Goal: Task Accomplishment & Management: Use online tool/utility

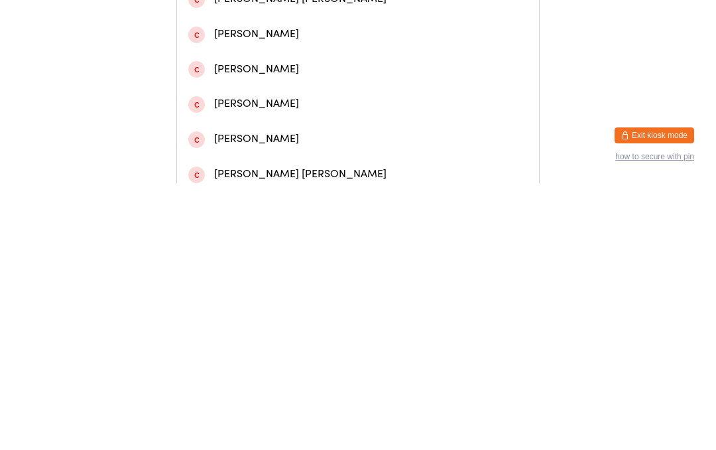
type input "Marcbowd"
click at [356, 65] on div "[PERSON_NAME] #954973" at bounding box center [358, 56] width 340 height 18
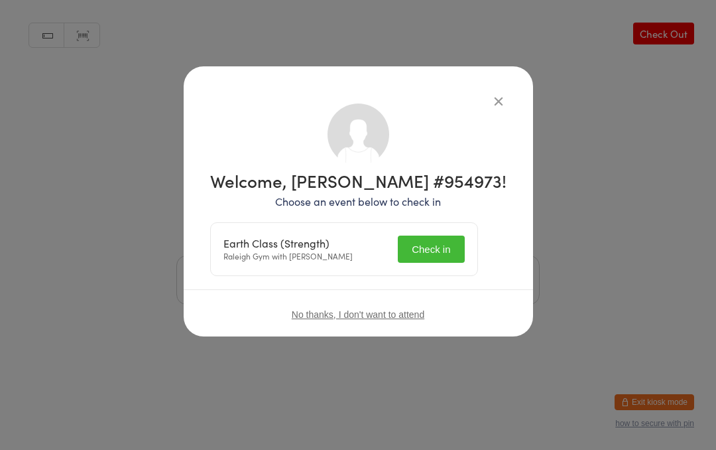
click at [448, 244] on button "Check in" at bounding box center [431, 248] width 66 height 27
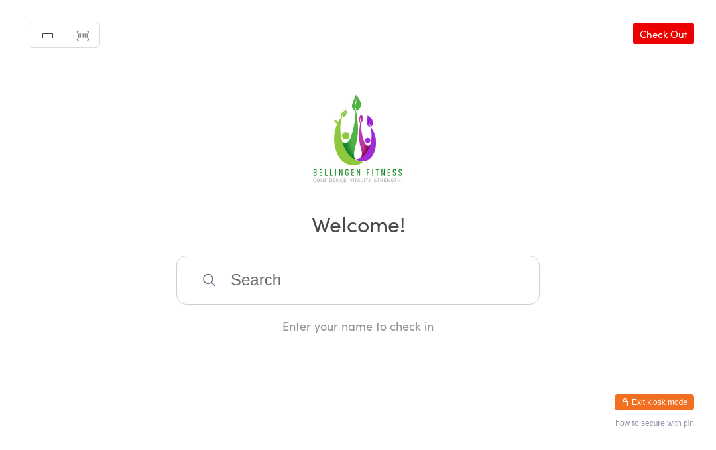
click at [346, 291] on input "search" at bounding box center [357, 279] width 363 height 49
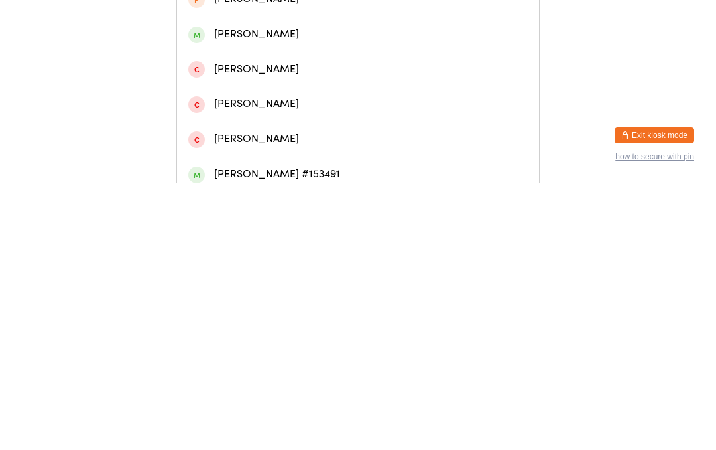
type input "[PERSON_NAME]"
click at [294, 65] on div "[PERSON_NAME]" at bounding box center [358, 56] width 340 height 18
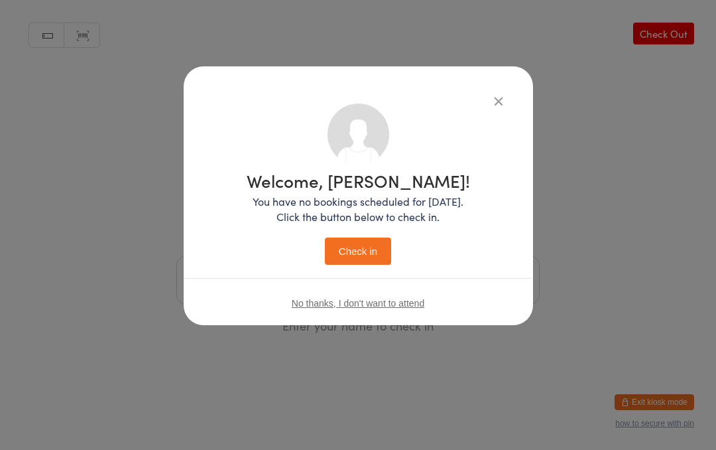
click at [355, 255] on button "Check in" at bounding box center [358, 250] width 66 height 27
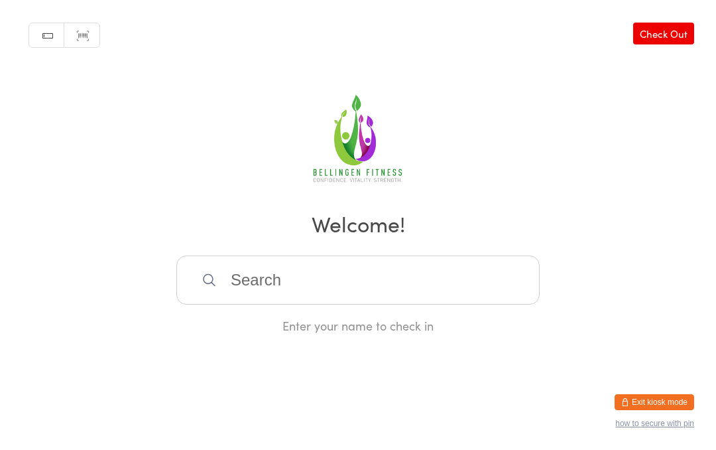
click at [239, 284] on input "search" at bounding box center [357, 279] width 363 height 49
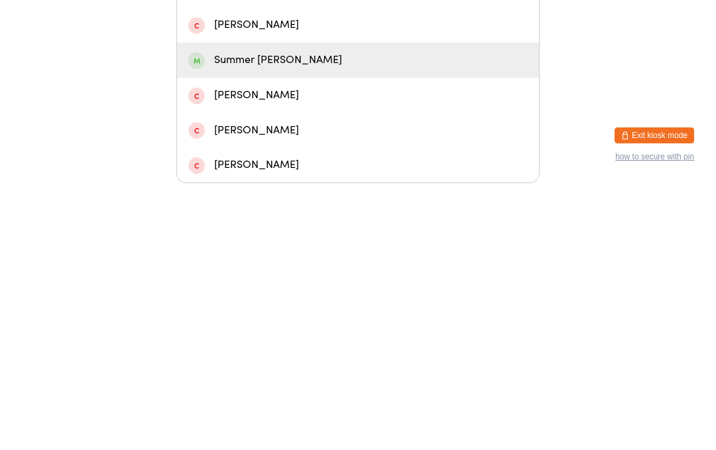
type input "Summ"
click at [292, 318] on div "Summer [PERSON_NAME]" at bounding box center [358, 327] width 340 height 18
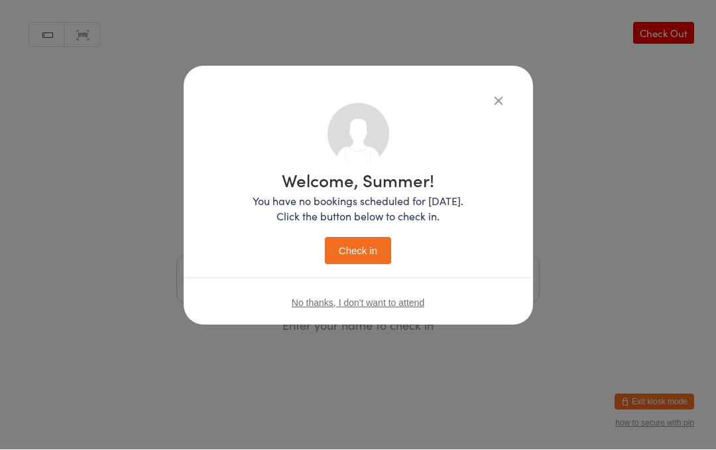
click at [356, 243] on button "Check in" at bounding box center [358, 250] width 66 height 27
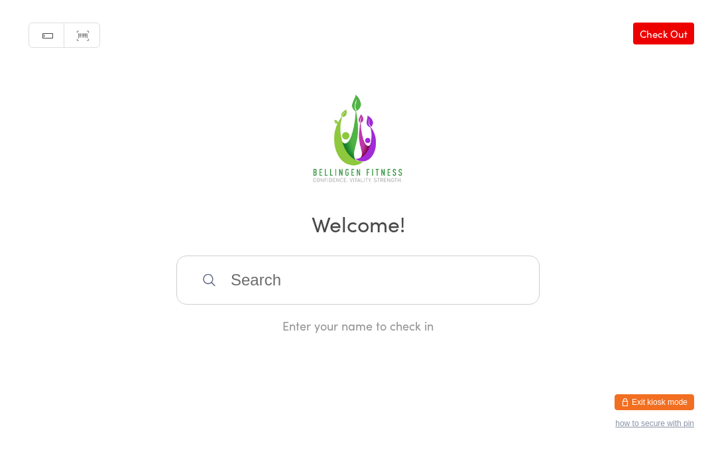
click at [328, 277] on input "search" at bounding box center [357, 279] width 363 height 49
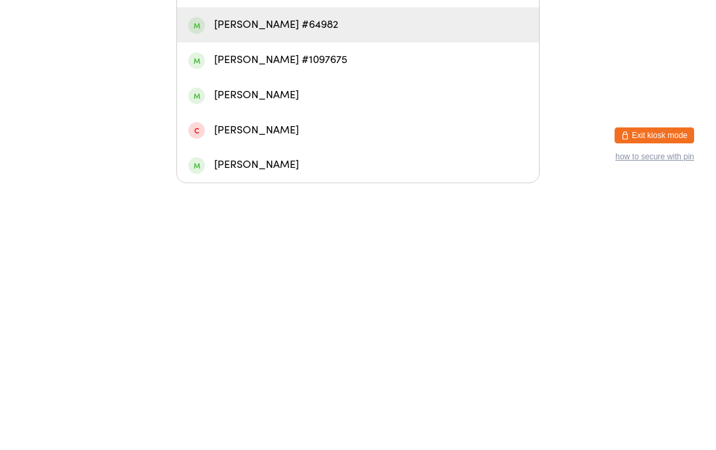
type input "[PERSON_NAME]"
click at [309, 283] on div "[PERSON_NAME] #64982" at bounding box center [358, 292] width 340 height 18
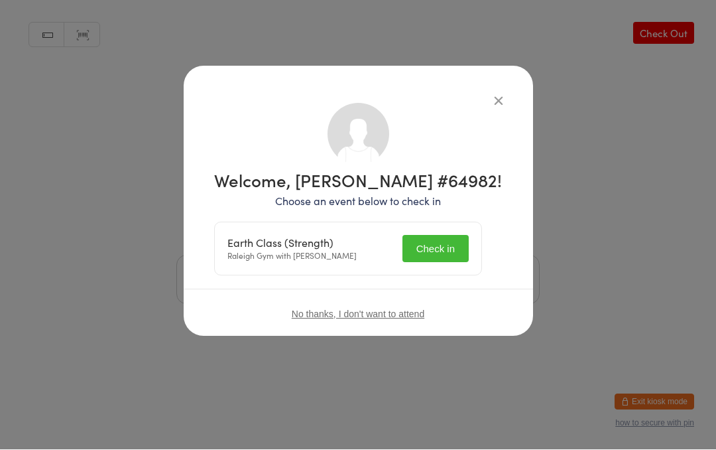
click at [454, 247] on button "Check in" at bounding box center [436, 248] width 66 height 27
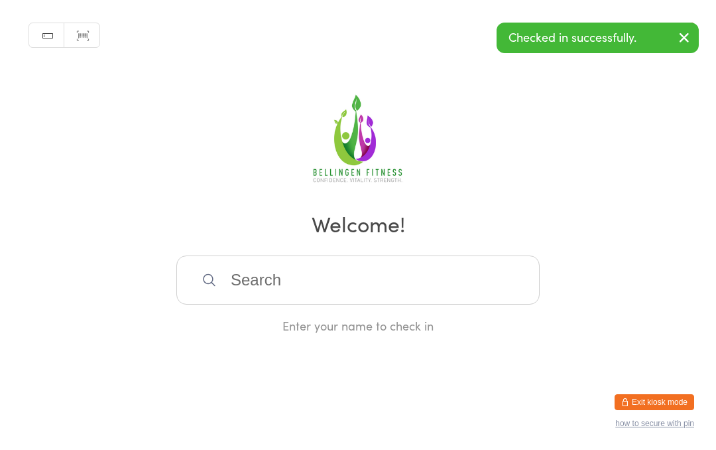
click at [271, 279] on input "search" at bounding box center [357, 279] width 363 height 49
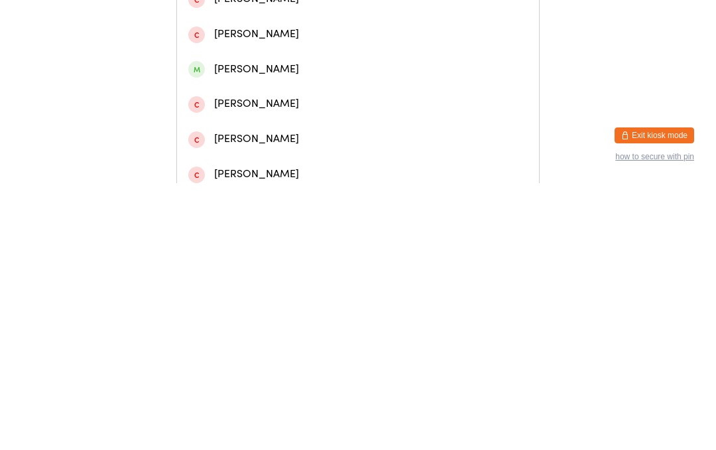
type input "[PERSON_NAME] will"
click at [323, 60] on div "[PERSON_NAME]" at bounding box center [358, 56] width 340 height 18
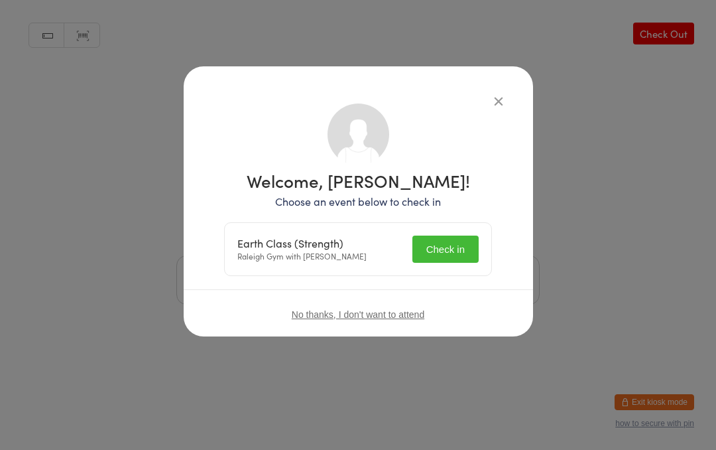
click at [452, 250] on button "Check in" at bounding box center [445, 248] width 66 height 27
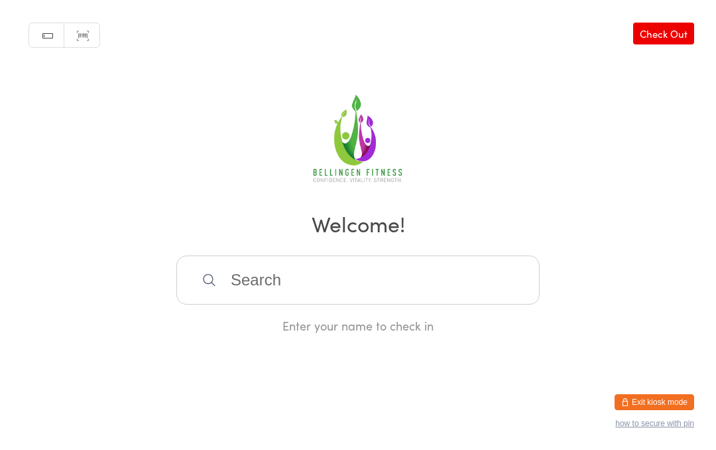
click at [430, 285] on input "search" at bounding box center [357, 279] width 363 height 49
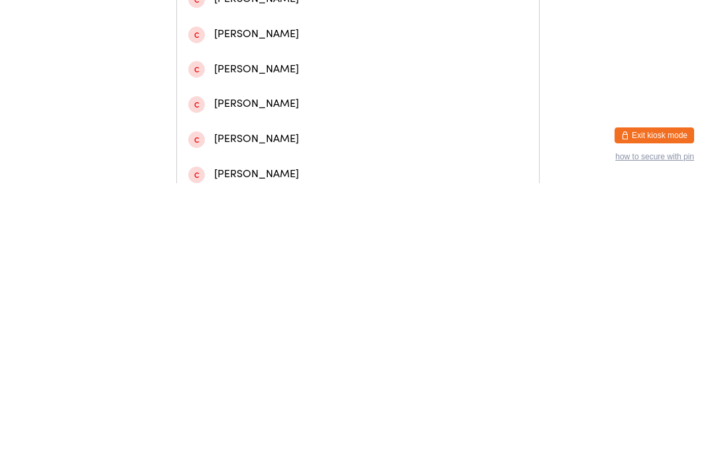
type input "[PERSON_NAME]"
click at [262, 74] on div "[PERSON_NAME]" at bounding box center [358, 55] width 362 height 35
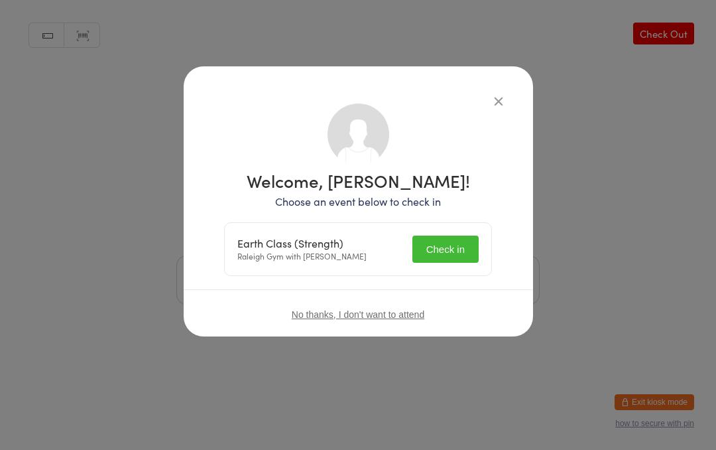
click at [429, 237] on button "Check in" at bounding box center [445, 248] width 66 height 27
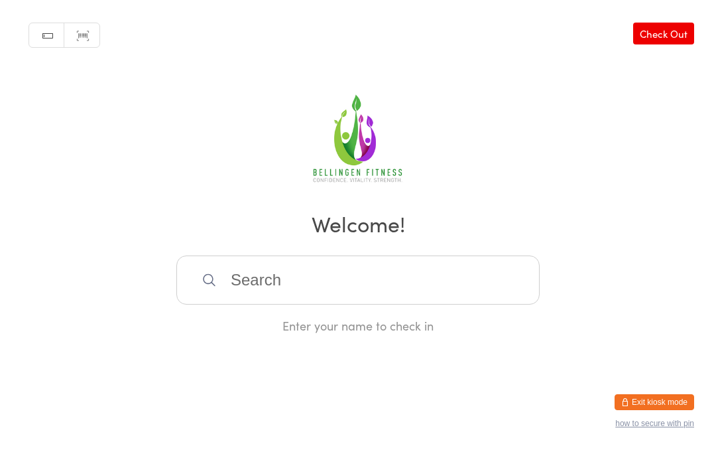
click at [310, 279] on input "search" at bounding box center [357, 279] width 363 height 49
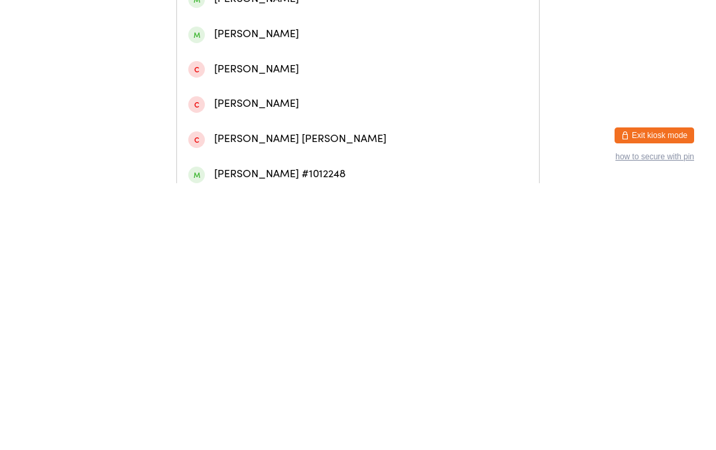
type input "[PERSON_NAME]"
click at [303, 62] on div "[PERSON_NAME]" at bounding box center [358, 56] width 340 height 18
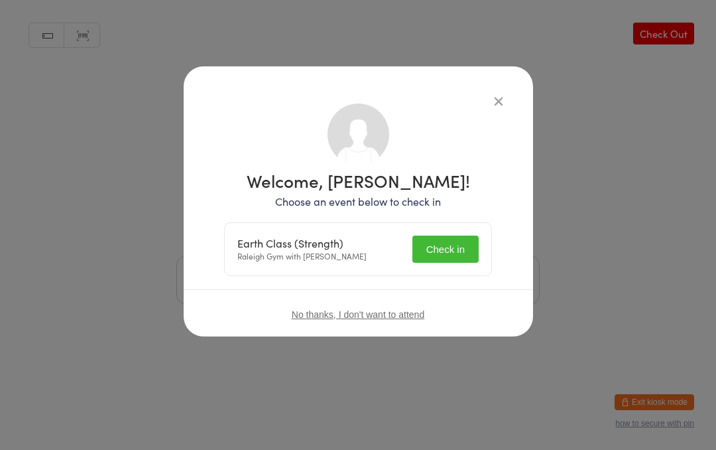
click at [448, 241] on button "Check in" at bounding box center [445, 248] width 66 height 27
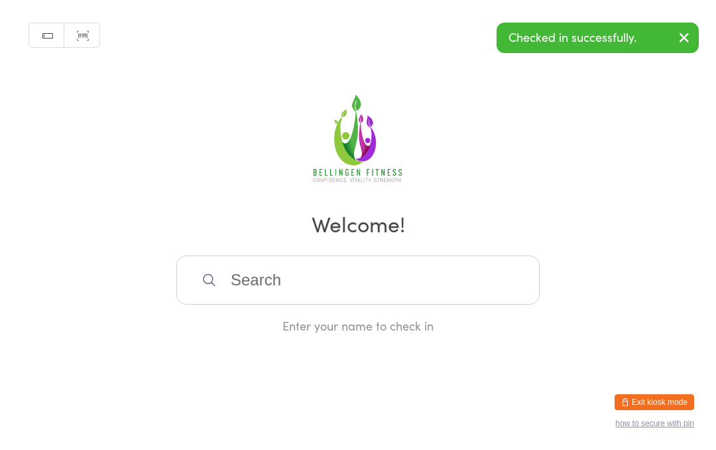
click at [279, 285] on input "search" at bounding box center [357, 279] width 363 height 49
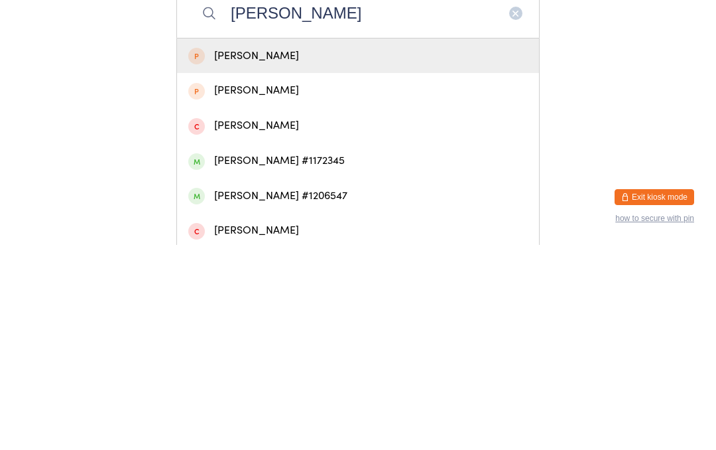
scroll to position [67, 0]
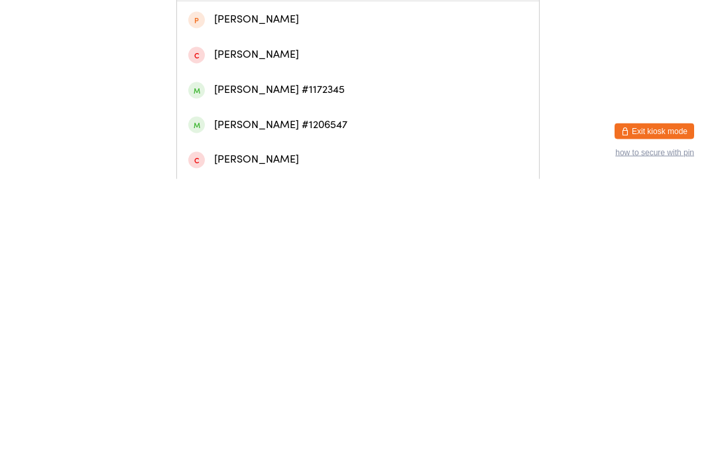
type input "[PERSON_NAME]"
click at [276, 387] on div "[PERSON_NAME] #1206547" at bounding box center [358, 396] width 340 height 18
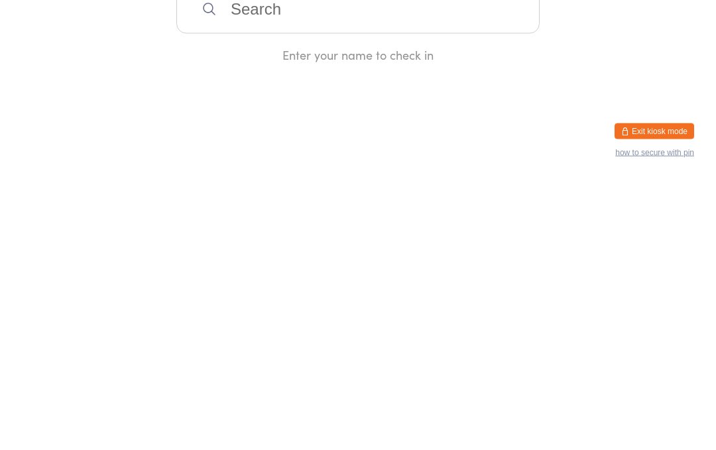
scroll to position [0, 0]
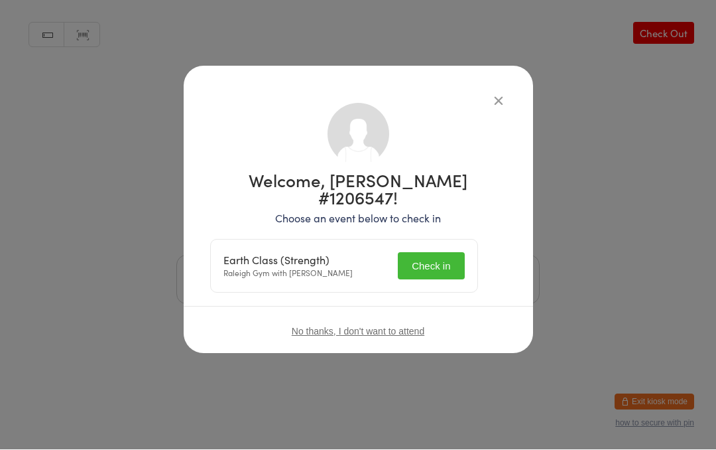
click at [433, 253] on button "Check in" at bounding box center [431, 266] width 66 height 27
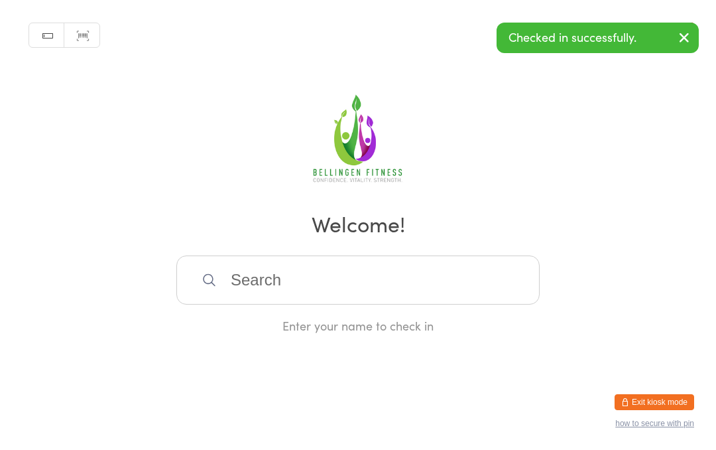
click at [274, 283] on input "search" at bounding box center [357, 279] width 363 height 49
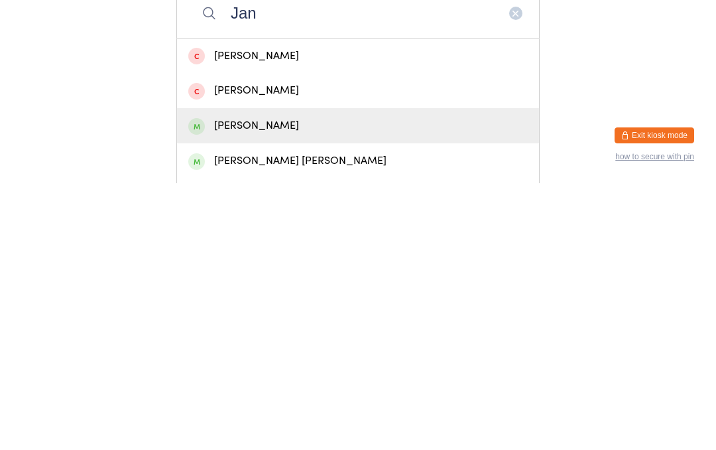
type input "Jan"
click at [259, 383] on div "[PERSON_NAME]" at bounding box center [358, 392] width 340 height 18
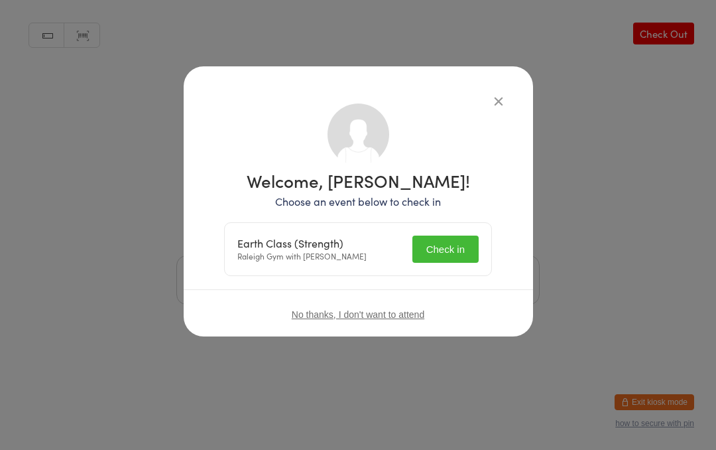
click at [448, 246] on button "Check in" at bounding box center [445, 248] width 66 height 27
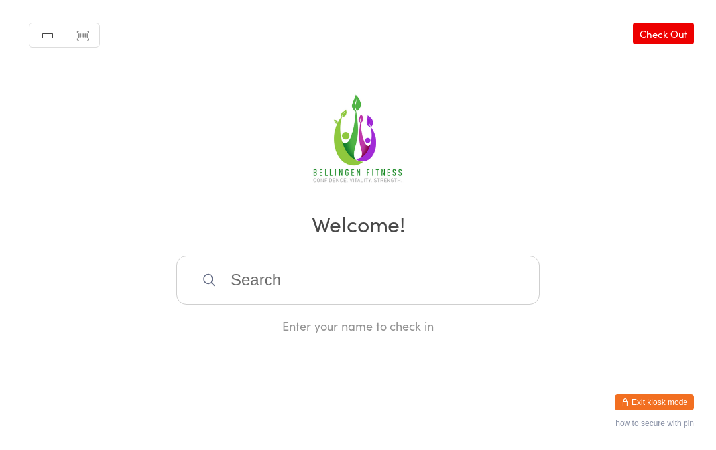
click at [267, 275] on input "search" at bounding box center [357, 279] width 363 height 49
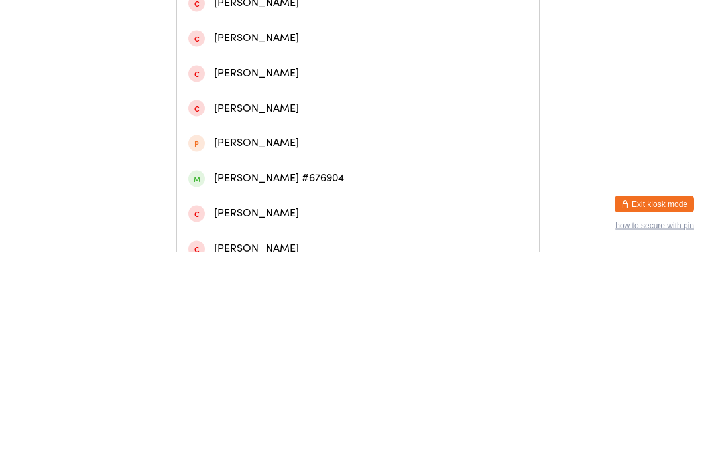
scroll to position [336, 0]
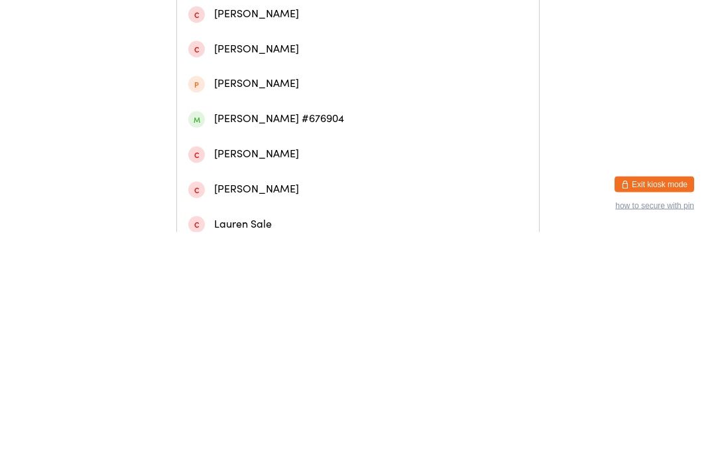
type input "[PERSON_NAME]"
click at [247, 328] on div "[PERSON_NAME] #676904" at bounding box center [358, 337] width 340 height 18
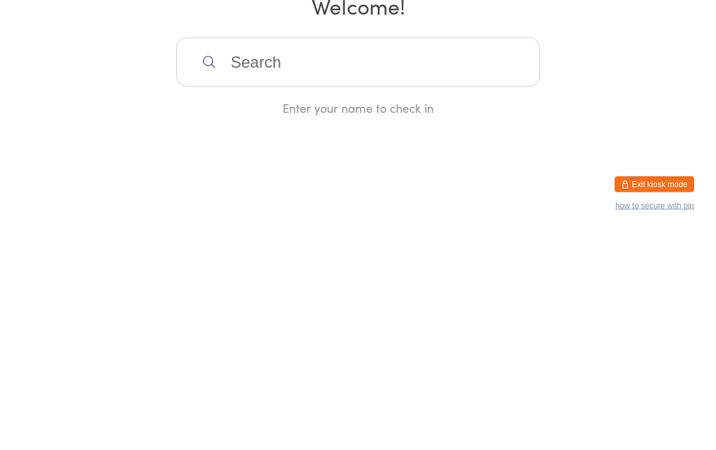
scroll to position [0, 0]
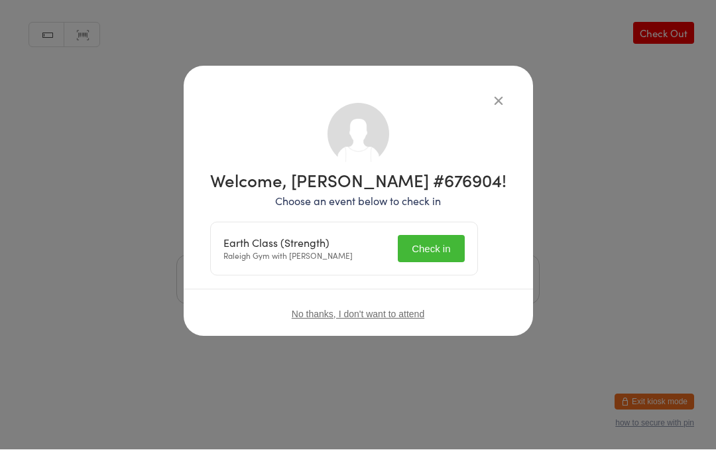
click at [446, 239] on button "Check in" at bounding box center [431, 248] width 66 height 27
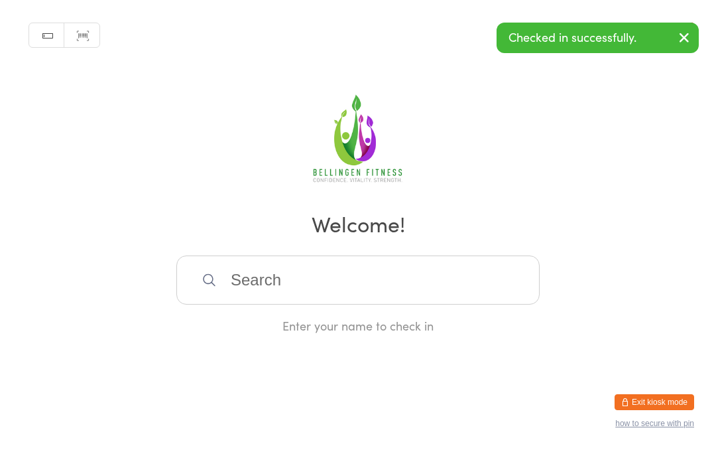
click at [247, 292] on input "search" at bounding box center [357, 279] width 363 height 49
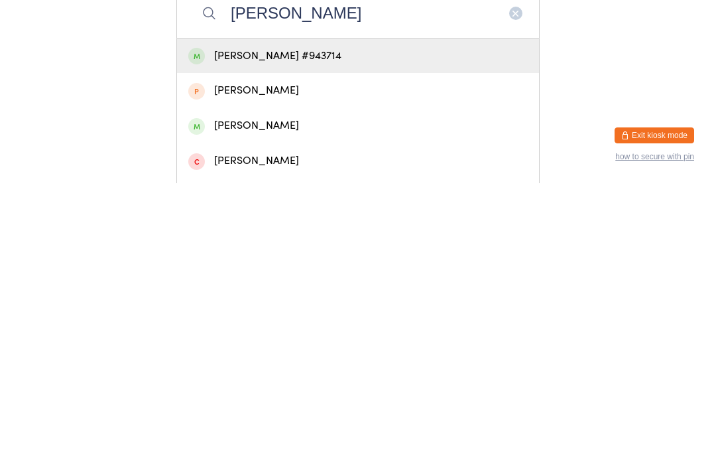
type input "[PERSON_NAME]"
click at [305, 314] on div "[PERSON_NAME] #943714" at bounding box center [358, 323] width 340 height 18
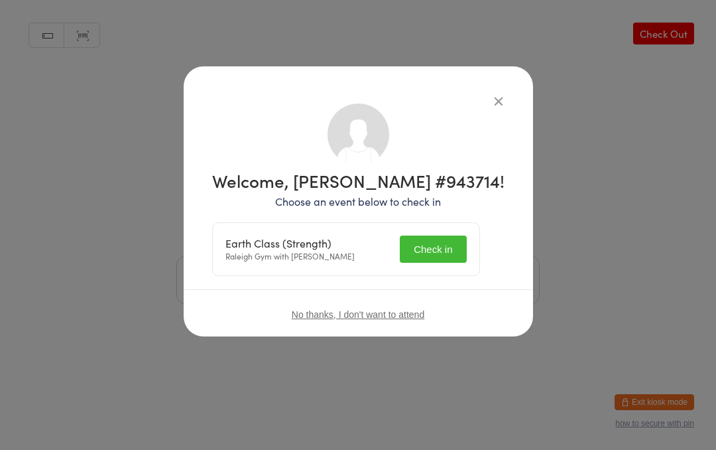
click at [434, 245] on button "Check in" at bounding box center [433, 248] width 66 height 27
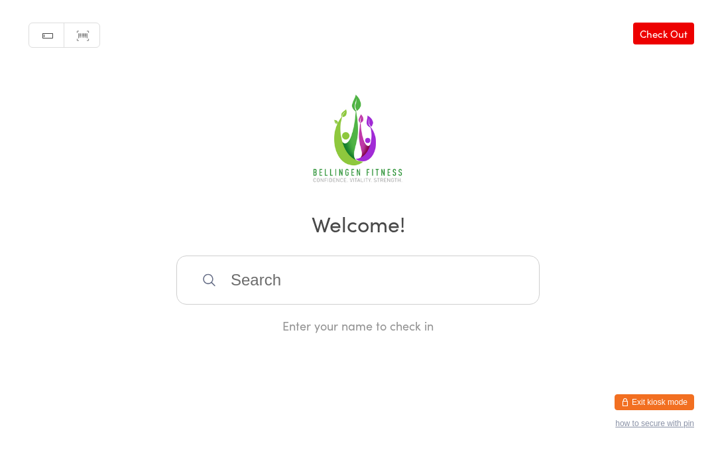
click at [264, 272] on input "search" at bounding box center [357, 279] width 363 height 49
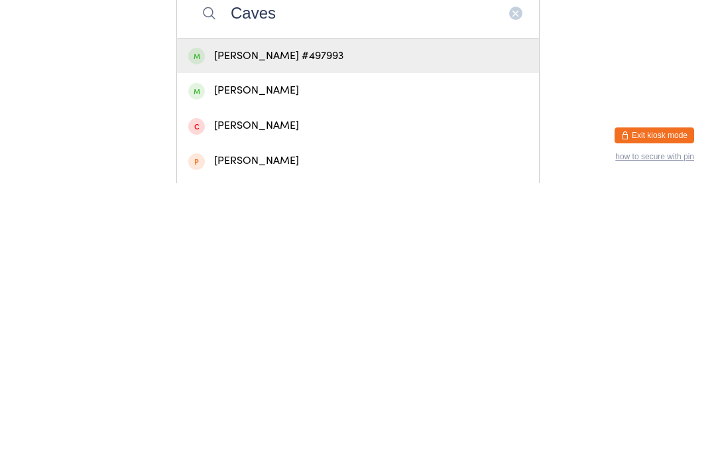
type input "Caves"
click at [311, 314] on div "[PERSON_NAME] #497993" at bounding box center [358, 323] width 340 height 18
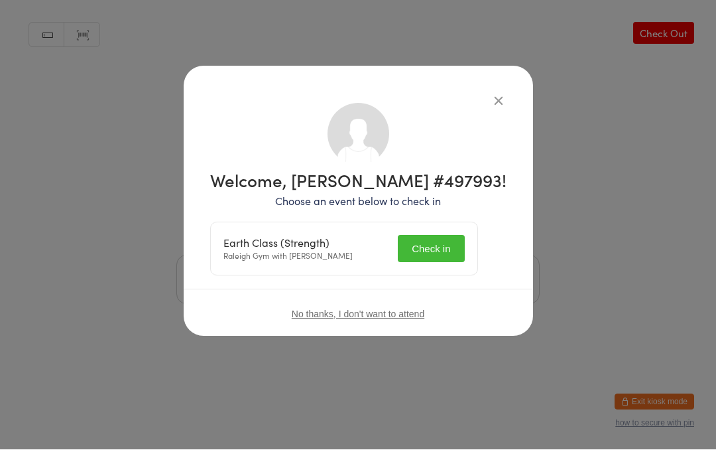
click at [449, 243] on button "Check in" at bounding box center [431, 248] width 66 height 27
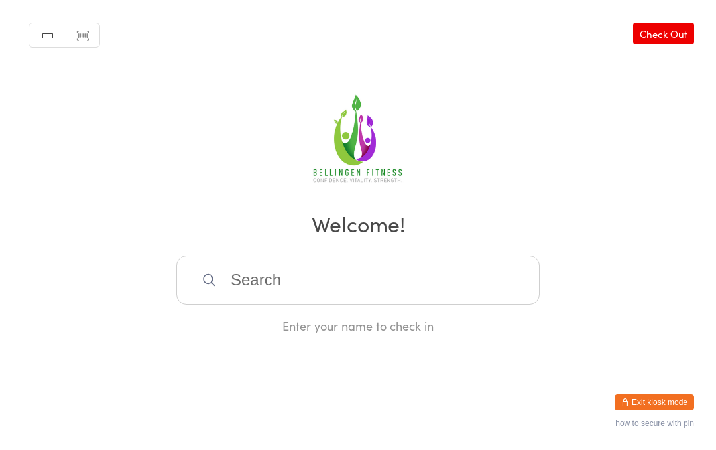
click at [284, 278] on input "search" at bounding box center [357, 279] width 363 height 49
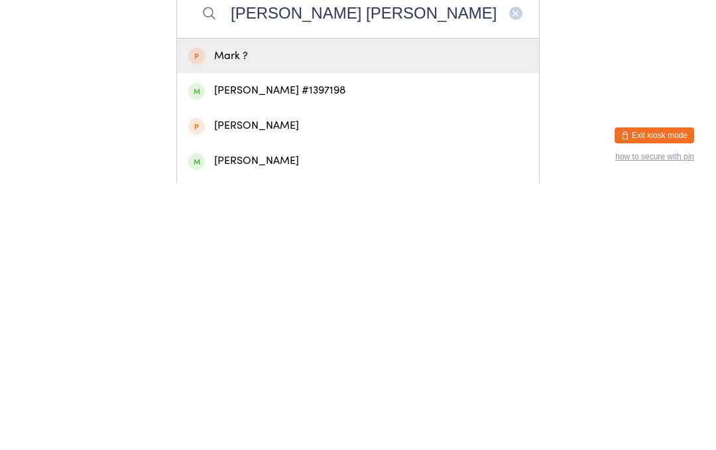
type input "[PERSON_NAME] [PERSON_NAME]"
click at [271, 348] on div "[PERSON_NAME] #1397198" at bounding box center [358, 357] width 340 height 18
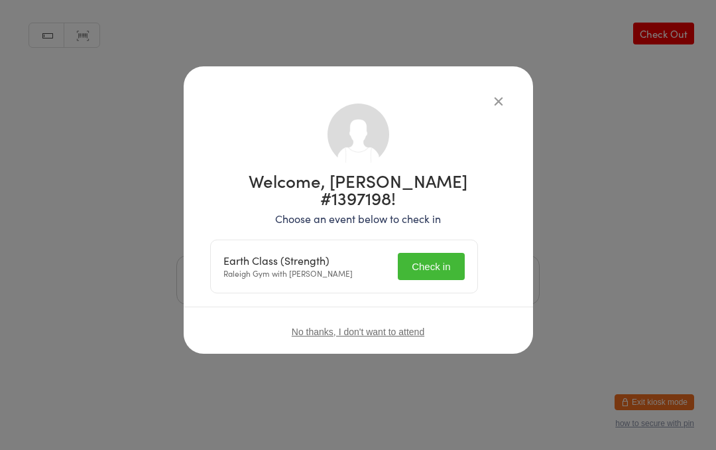
click at [434, 253] on button "Check in" at bounding box center [431, 266] width 66 height 27
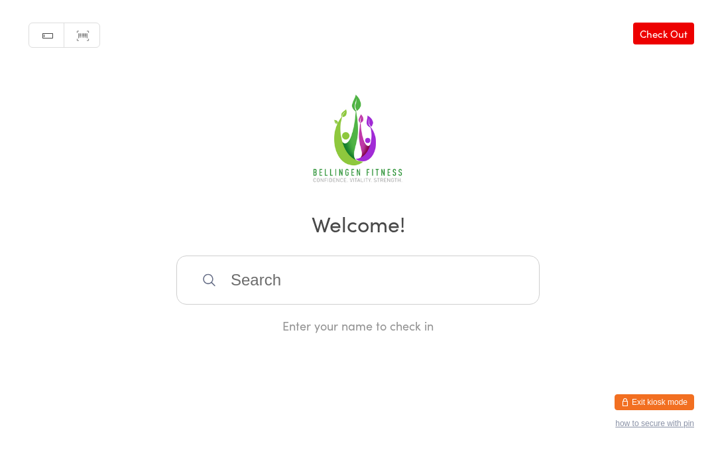
click at [349, 286] on input "search" at bounding box center [357, 279] width 363 height 49
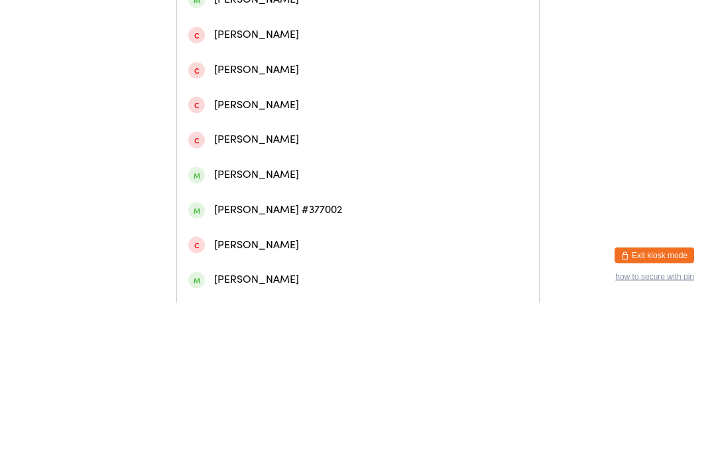
scroll to position [211, 0]
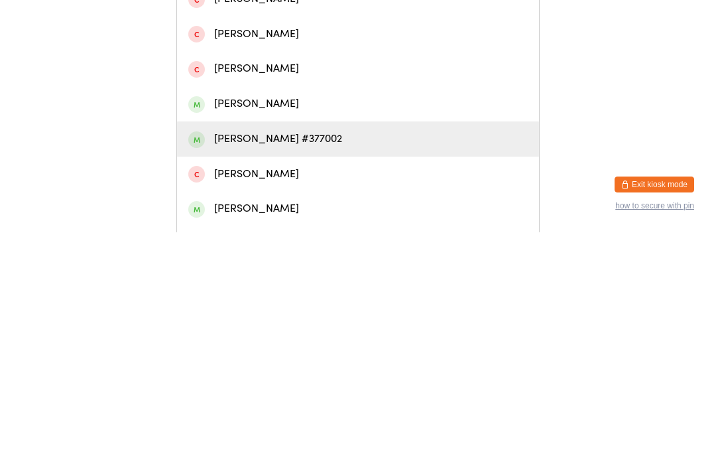
type input "[PERSON_NAME]"
click at [316, 339] on div "[PERSON_NAME] #377002" at bounding box center [358, 356] width 362 height 35
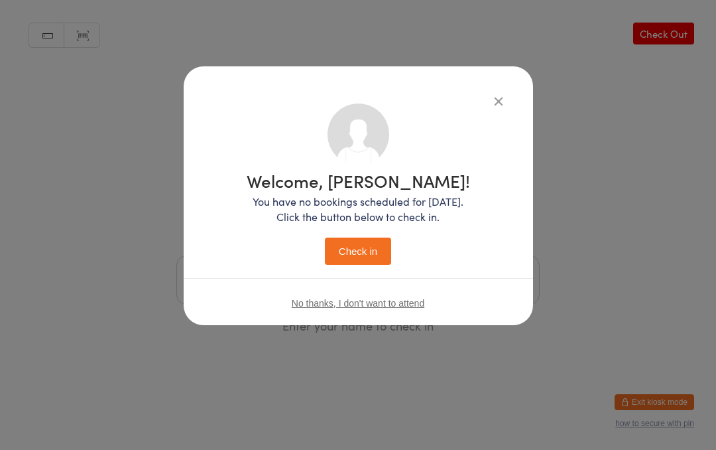
click at [369, 250] on button "Check in" at bounding box center [358, 250] width 66 height 27
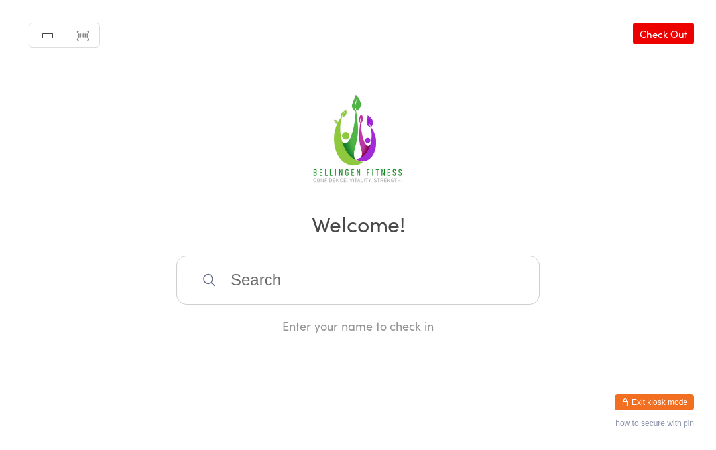
click at [240, 283] on input "search" at bounding box center [357, 279] width 363 height 49
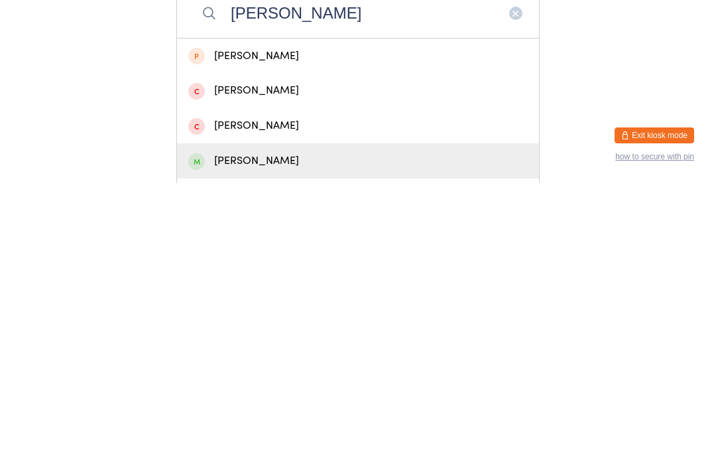
type input "[PERSON_NAME]"
click at [199, 420] on span at bounding box center [196, 428] width 17 height 17
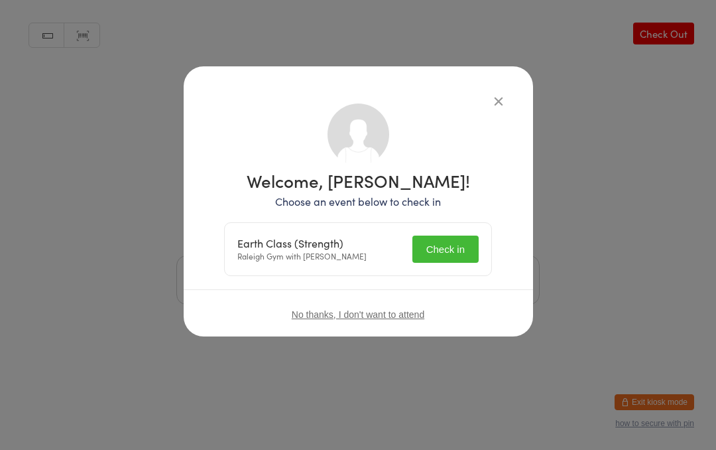
click at [431, 260] on button "Check in" at bounding box center [445, 248] width 66 height 27
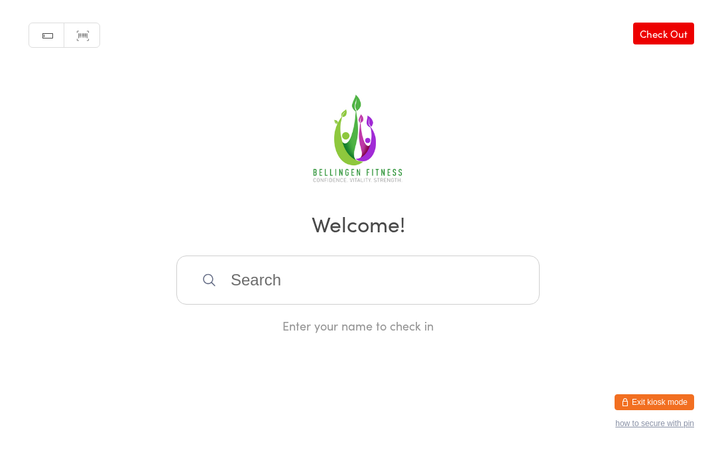
click at [369, 283] on input "search" at bounding box center [357, 279] width 363 height 49
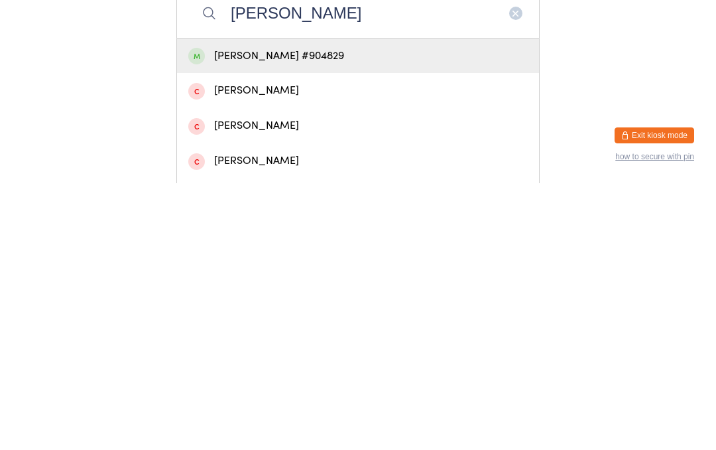
type input "[PERSON_NAME]"
click at [314, 305] on div "[PERSON_NAME] #904829" at bounding box center [358, 322] width 362 height 35
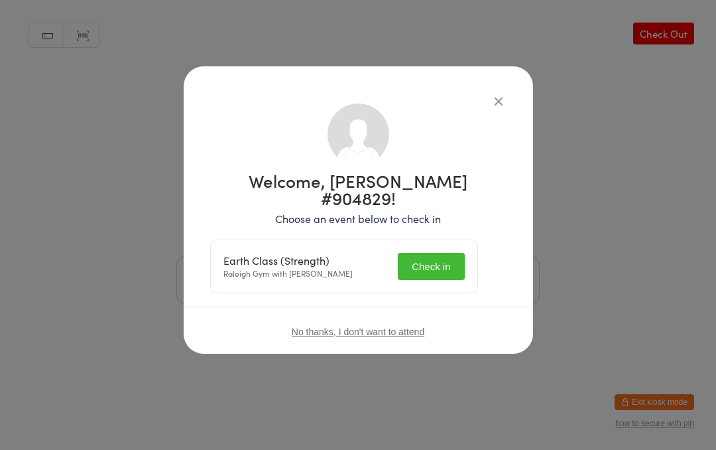
click at [443, 253] on button "Check in" at bounding box center [431, 266] width 66 height 27
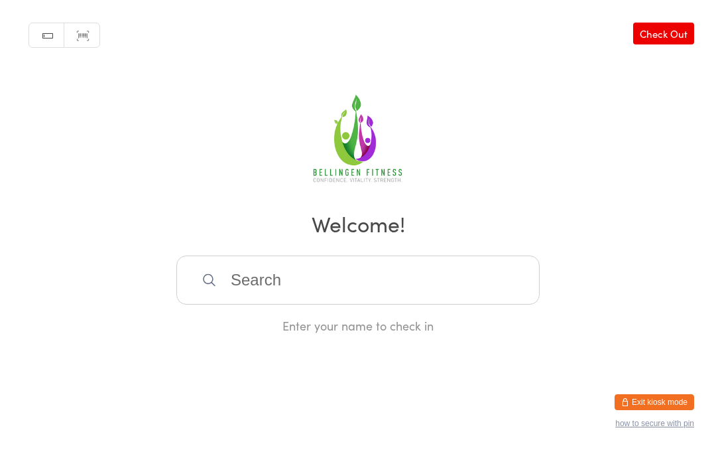
click at [259, 274] on input "search" at bounding box center [357, 279] width 363 height 49
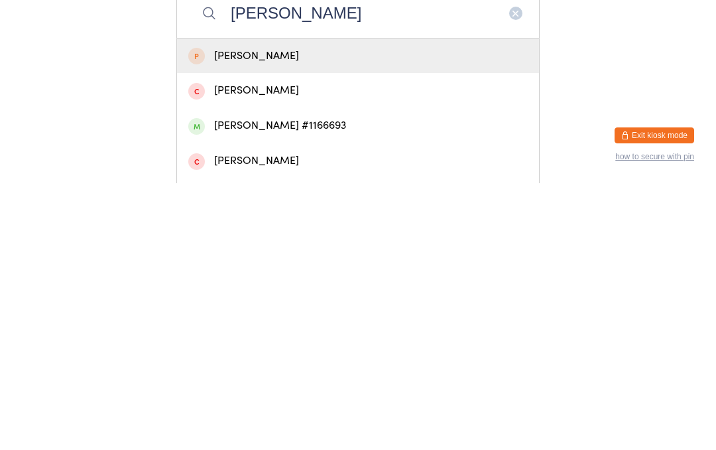
type input "[PERSON_NAME]"
click at [290, 383] on div "[PERSON_NAME] #1166693" at bounding box center [358, 392] width 340 height 18
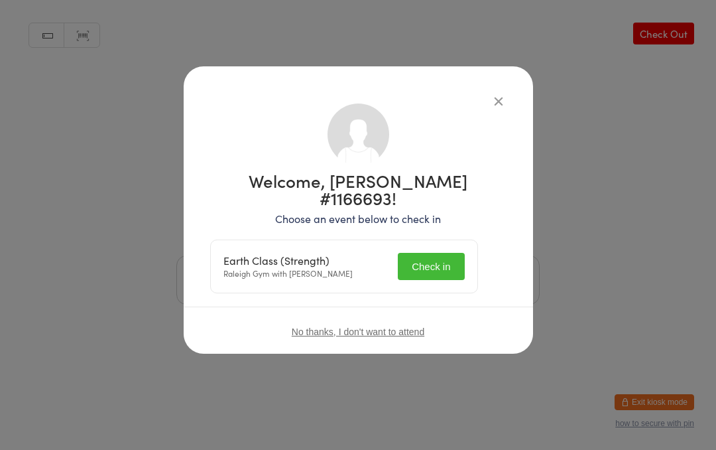
click at [426, 253] on button "Check in" at bounding box center [431, 266] width 66 height 27
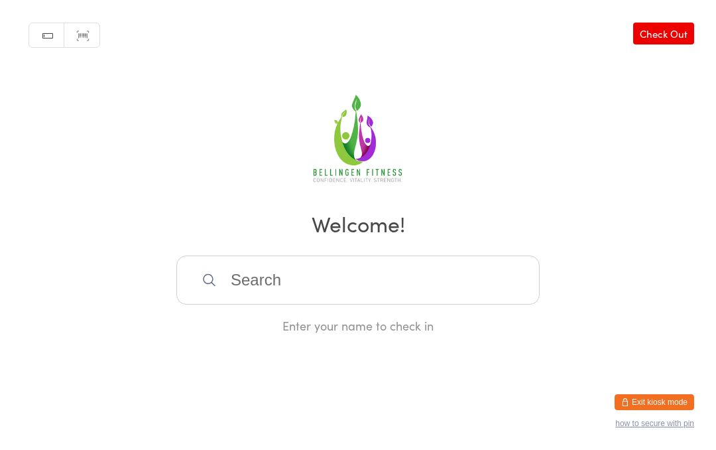
click at [282, 279] on input "search" at bounding box center [357, 279] width 363 height 49
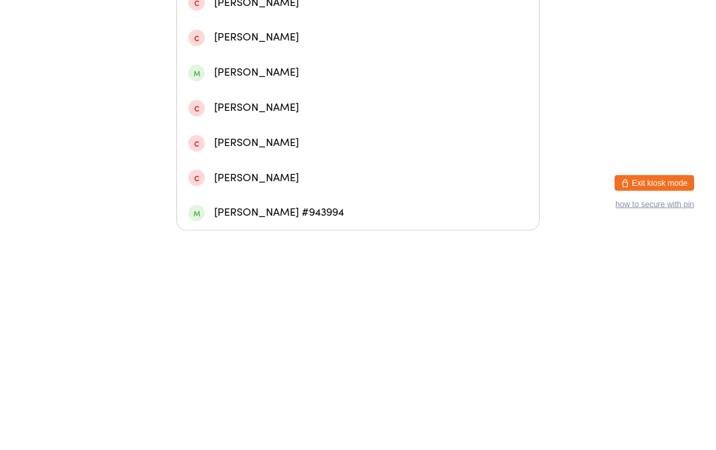
scroll to position [402, 0]
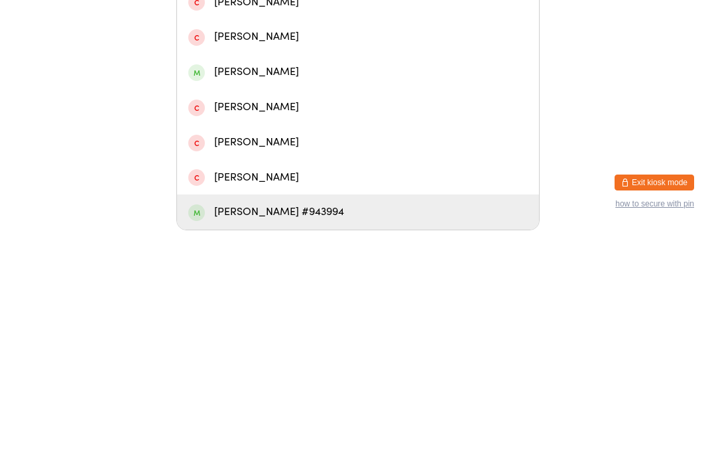
type input "Jack"
click at [251, 422] on div "[PERSON_NAME] #943994" at bounding box center [358, 431] width 340 height 18
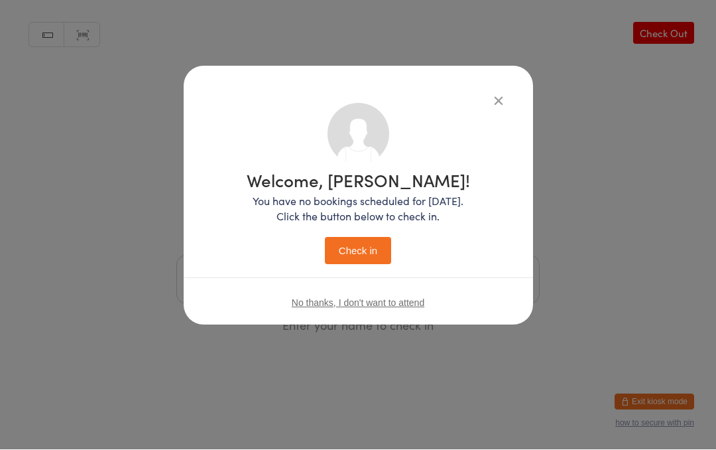
click at [359, 251] on button "Check in" at bounding box center [358, 250] width 66 height 27
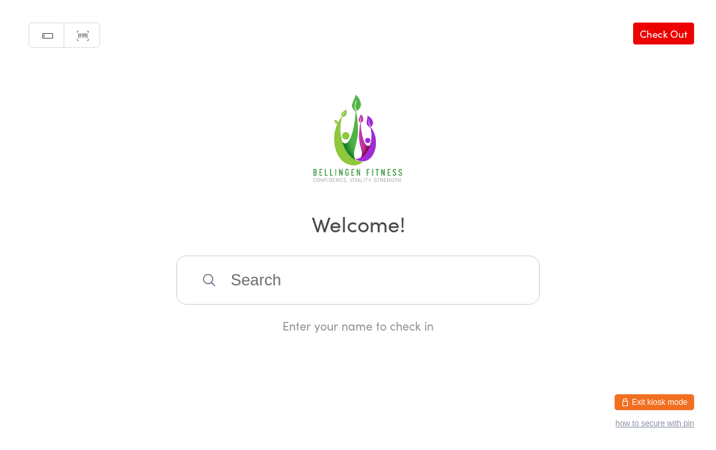
click at [361, 283] on input "search" at bounding box center [357, 279] width 363 height 49
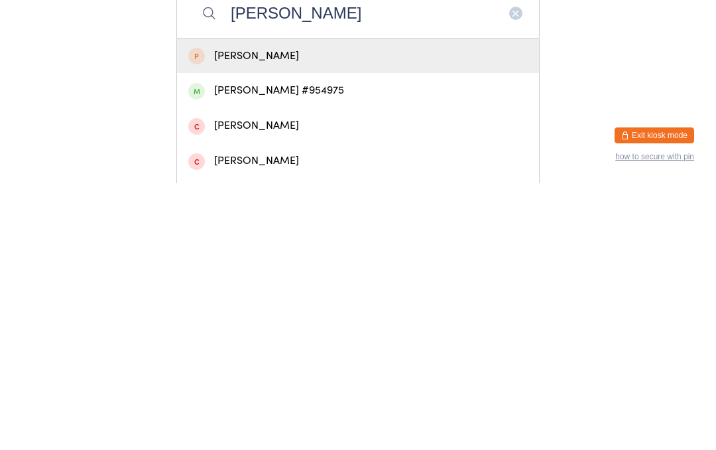
type input "[PERSON_NAME]"
click at [318, 348] on div "[PERSON_NAME] #954975" at bounding box center [358, 357] width 340 height 18
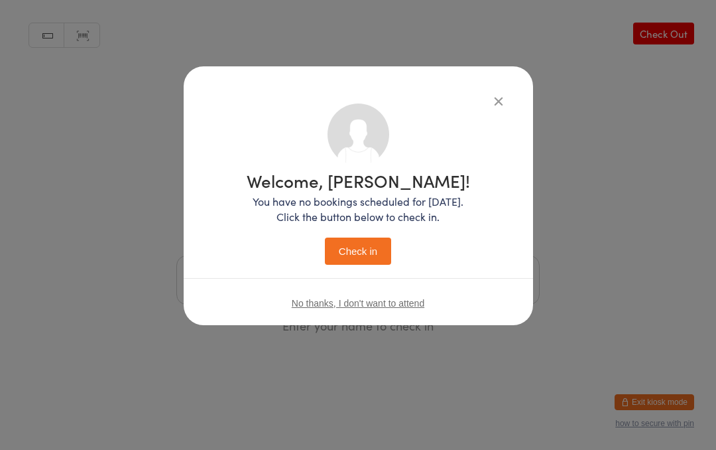
click at [361, 253] on button "Check in" at bounding box center [358, 250] width 66 height 27
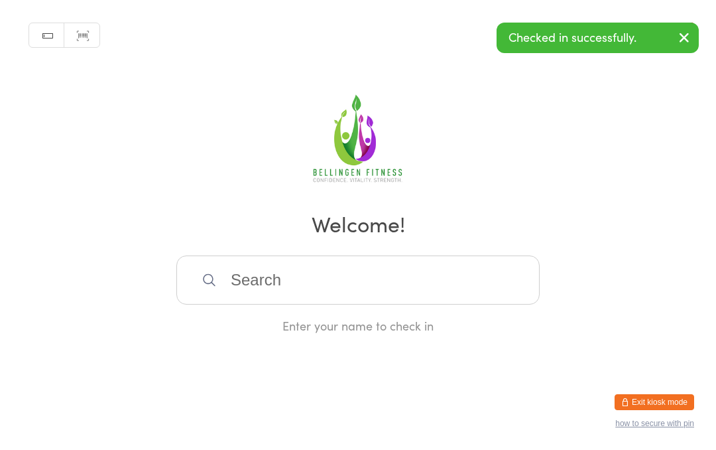
click at [281, 285] on input "search" at bounding box center [357, 279] width 363 height 49
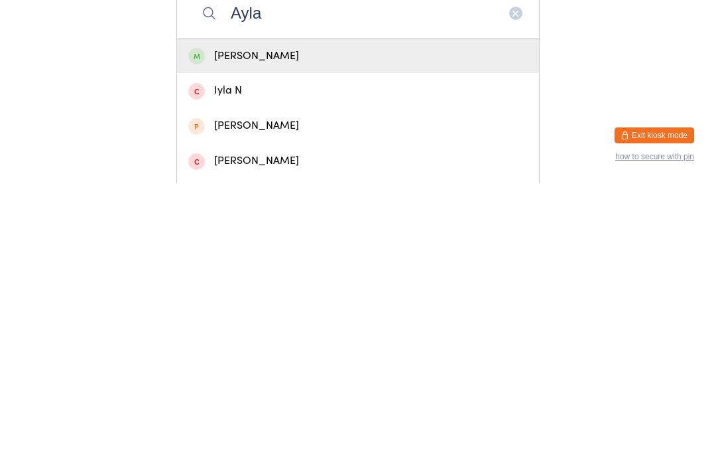
type input "Ayla"
click at [347, 314] on div "[PERSON_NAME]" at bounding box center [358, 323] width 340 height 18
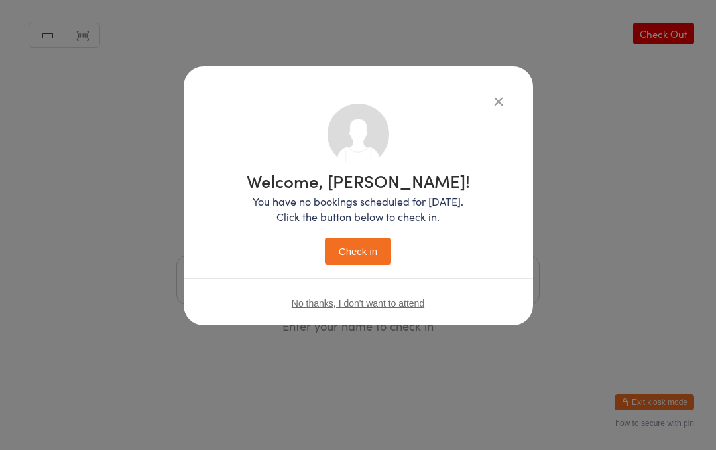
click at [365, 245] on button "Check in" at bounding box center [358, 250] width 66 height 27
